Goal: Check status: Check status

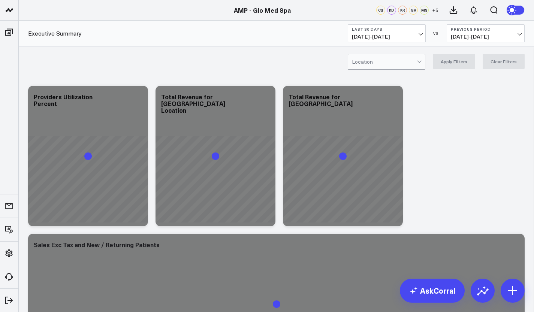
scroll to position [166, 0]
click at [65, 49] on link "AMP - Ever/Body" at bounding box center [64, 44] width 90 height 20
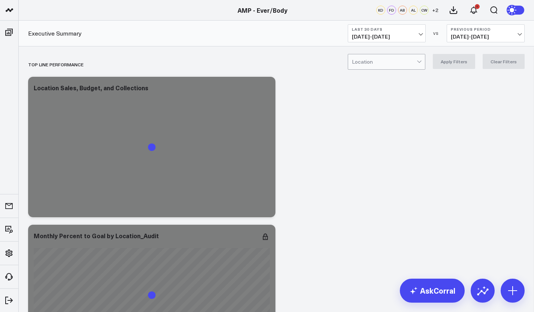
click at [422, 31] on button "Last 30 Days [DATE] - [DATE]" at bounding box center [387, 33] width 78 height 18
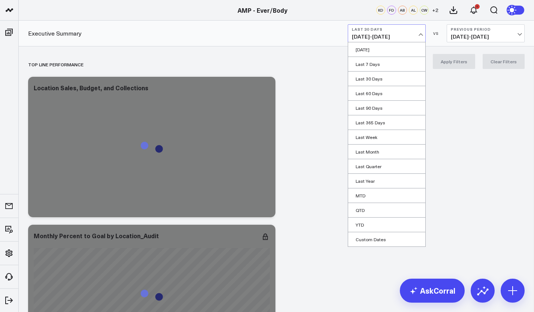
click at [378, 196] on link "MTD" at bounding box center [386, 196] width 77 height 14
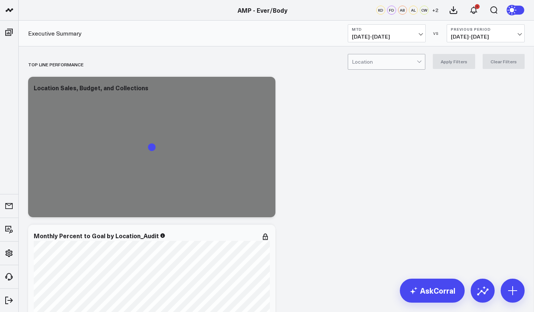
click at [484, 30] on b "Previous Period" at bounding box center [486, 29] width 70 height 4
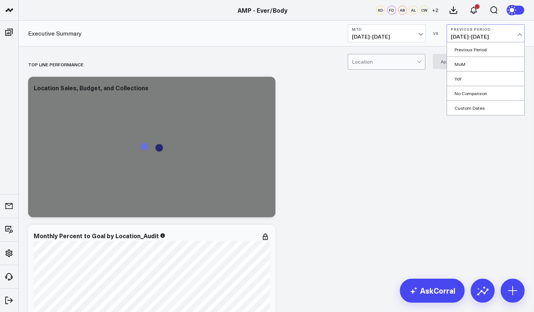
click at [470, 72] on link "YoY" at bounding box center [485, 79] width 77 height 14
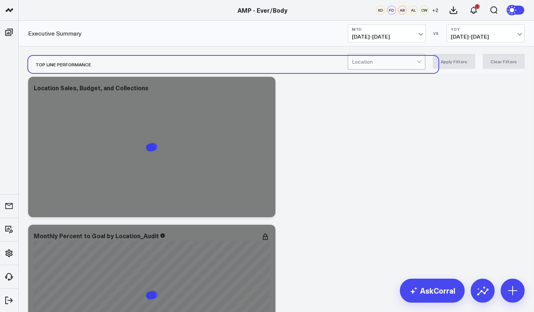
click at [470, 72] on div "Top line Performance" at bounding box center [276, 64] width 497 height 17
